Goal: Transaction & Acquisition: Purchase product/service

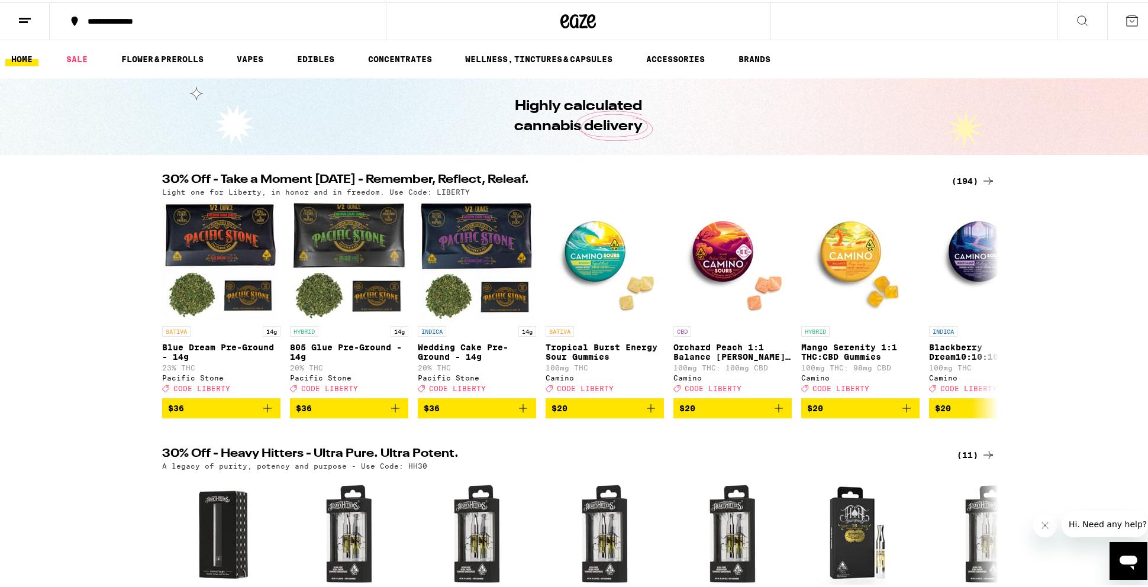
click at [1126, 21] on icon at bounding box center [1132, 18] width 14 height 14
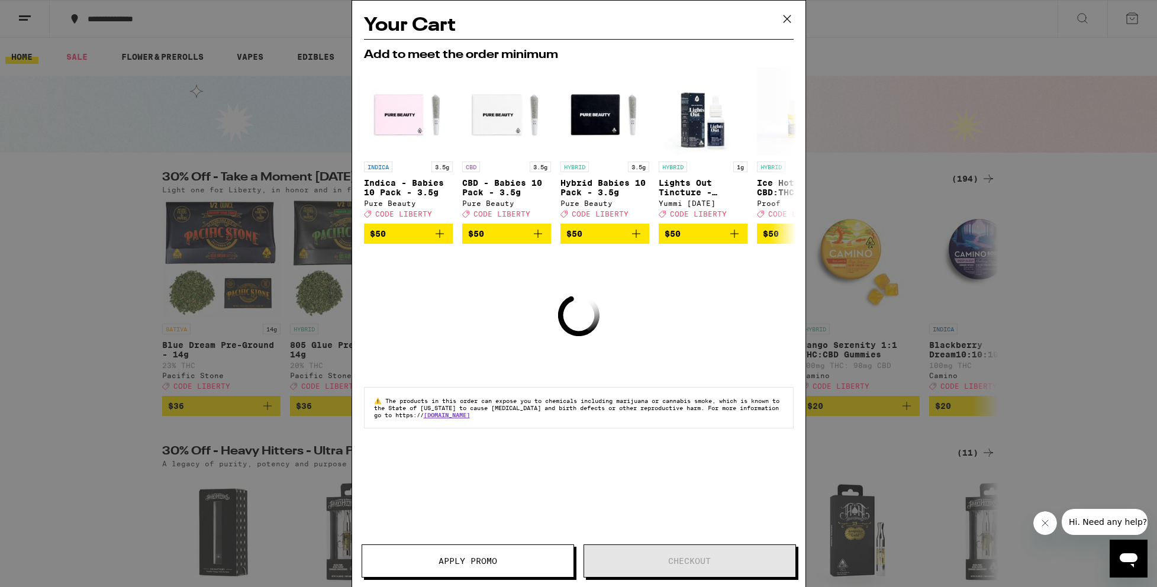
click at [782, 21] on icon at bounding box center [787, 19] width 18 height 18
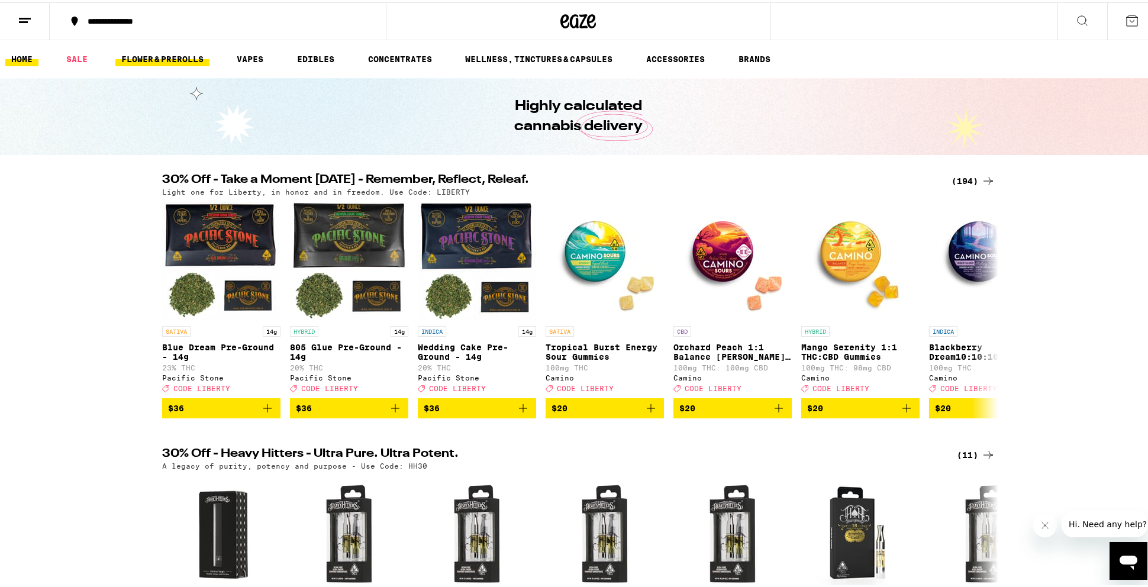
click at [141, 57] on link "FLOWER & PREROLLS" at bounding box center [162, 57] width 94 height 14
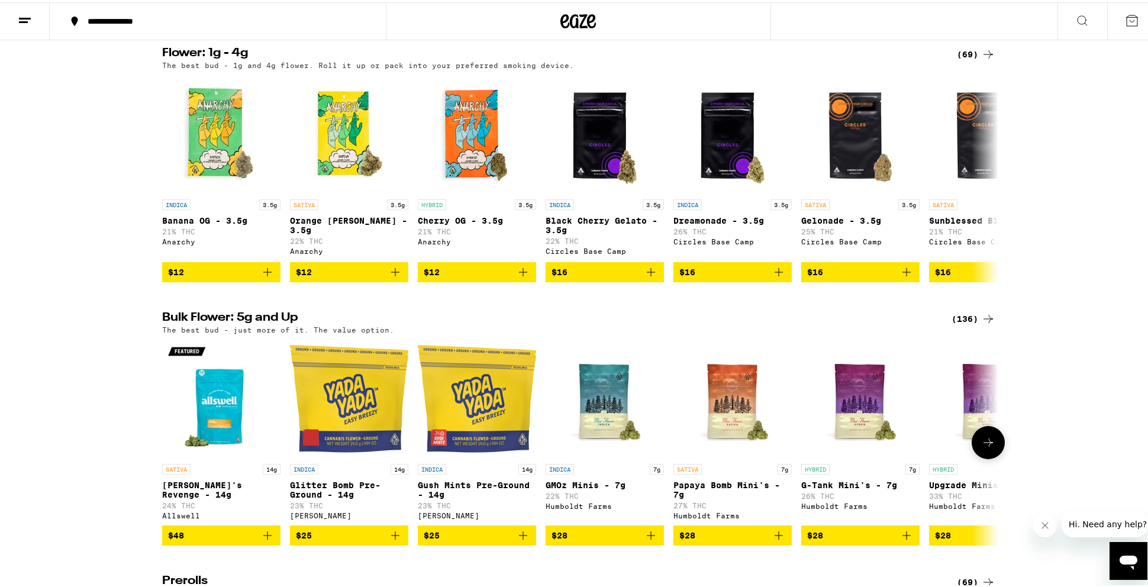
scroll to position [128, 0]
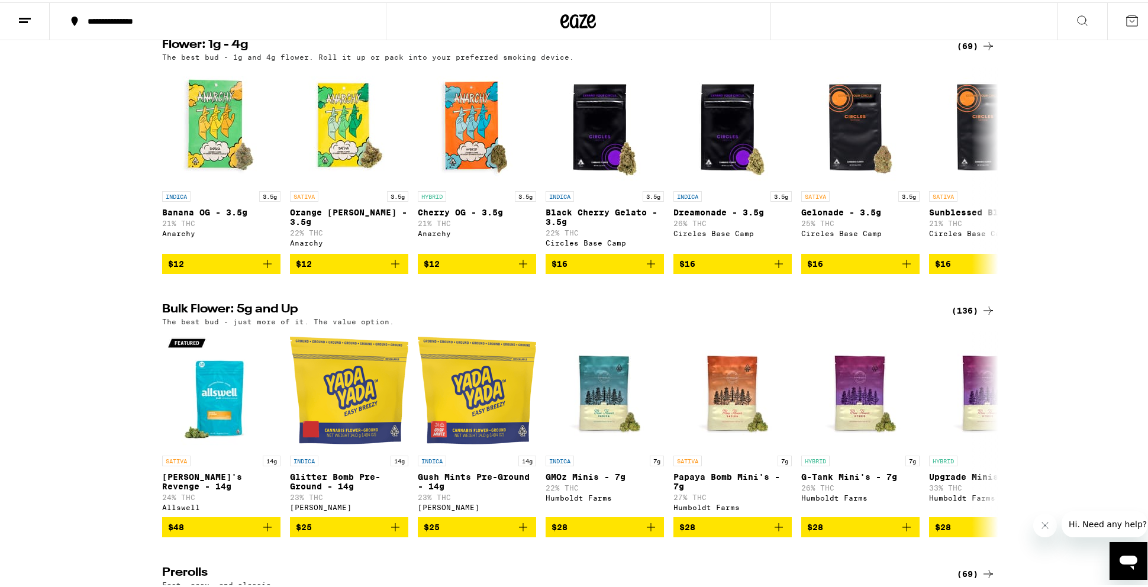
click at [981, 315] on icon at bounding box center [988, 308] width 14 height 14
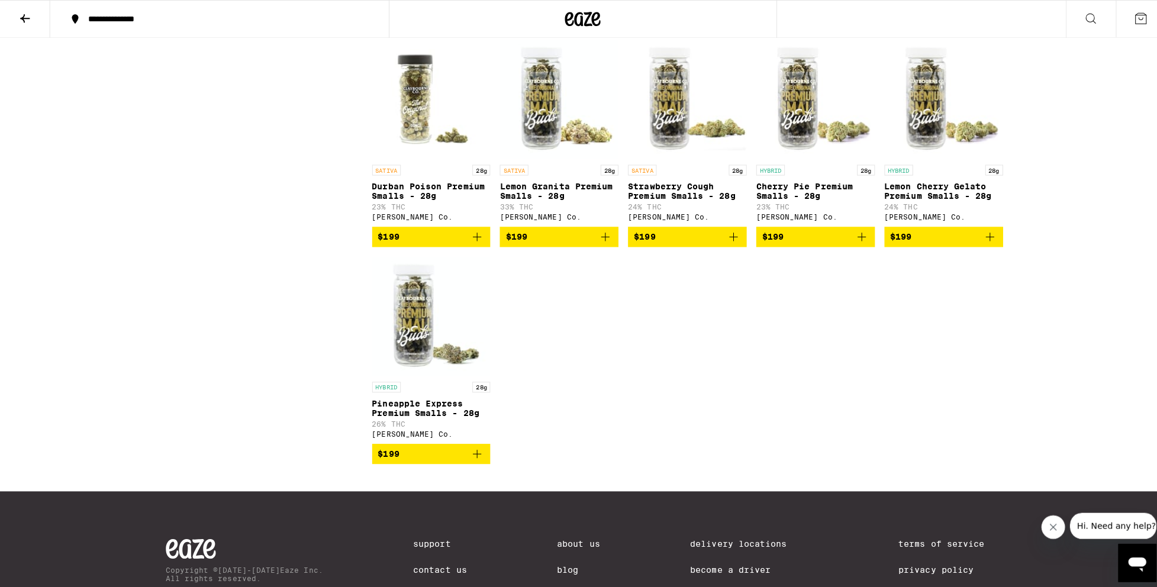
scroll to position [5755, 0]
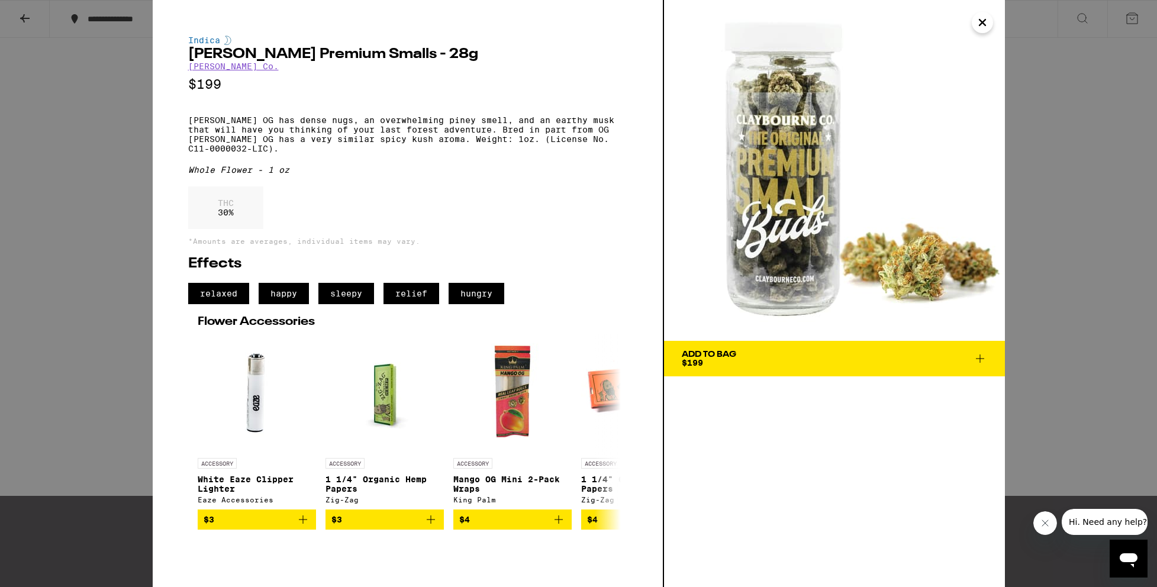
click at [27, 17] on div "Indica [PERSON_NAME] Premium Smalls - 28g [PERSON_NAME] Co. $199 [PERSON_NAME] …" at bounding box center [578, 293] width 1157 height 587
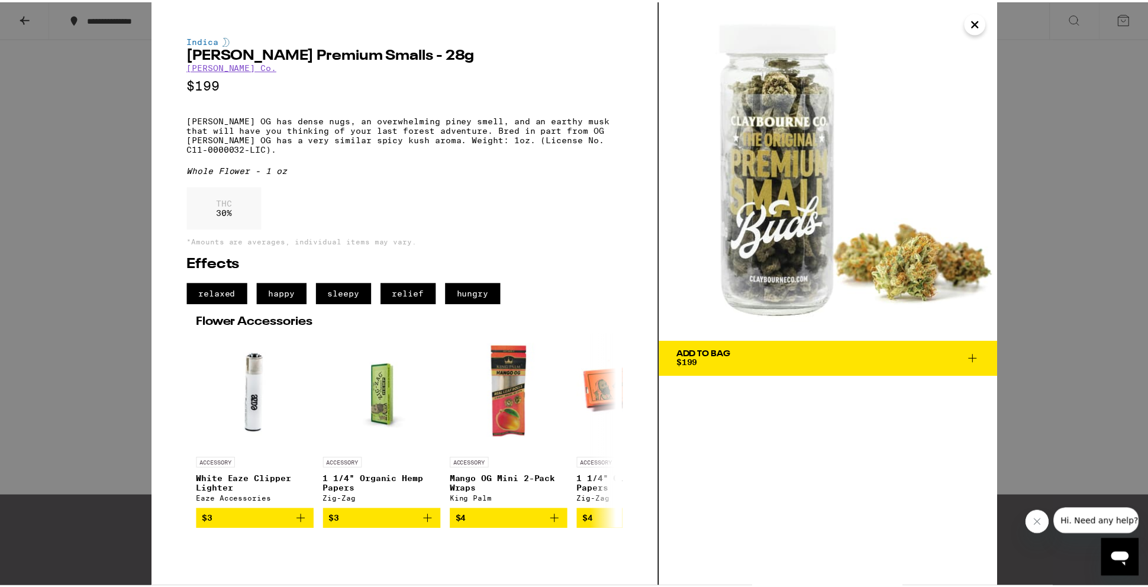
scroll to position [5714, 0]
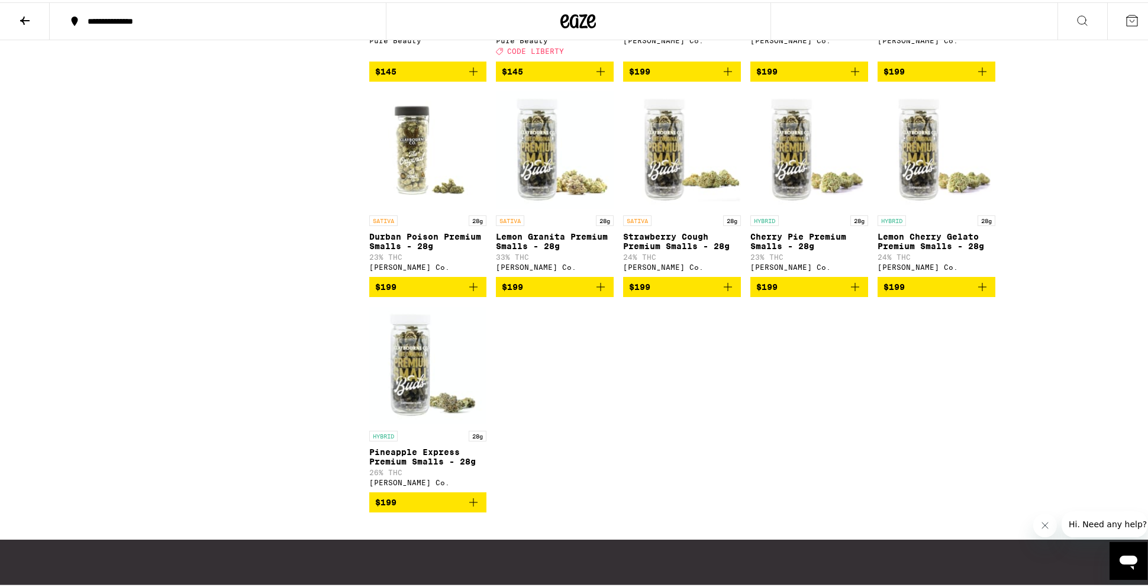
click at [664, 22] on p "Hash Burger Premium Smalls - 28g" at bounding box center [682, 12] width 118 height 19
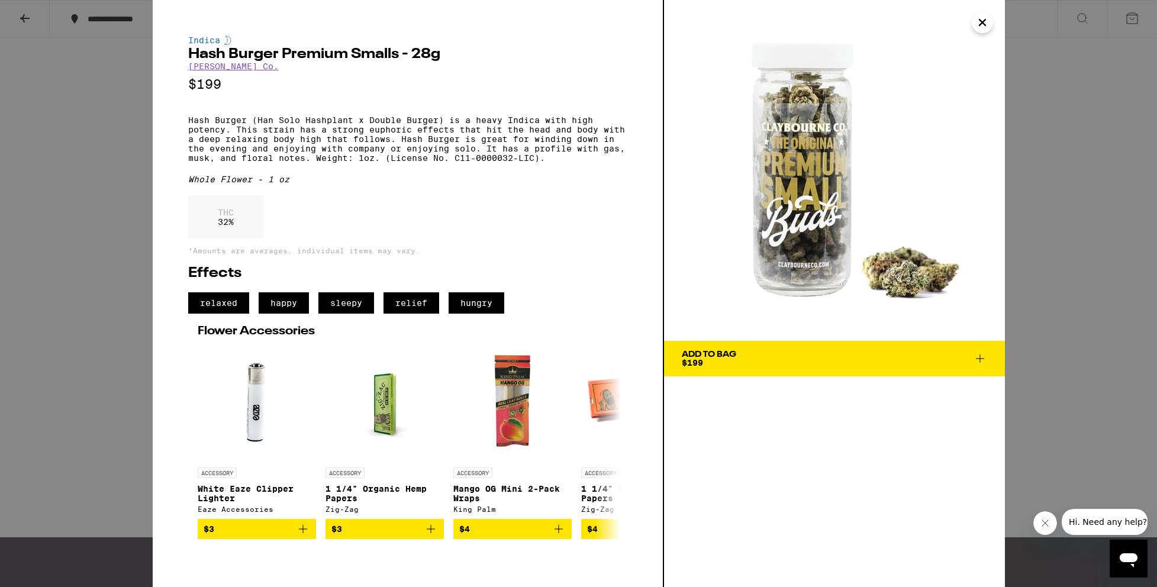
click at [979, 357] on icon at bounding box center [980, 358] width 14 height 14
